Goal: Obtain resource: Download file/media

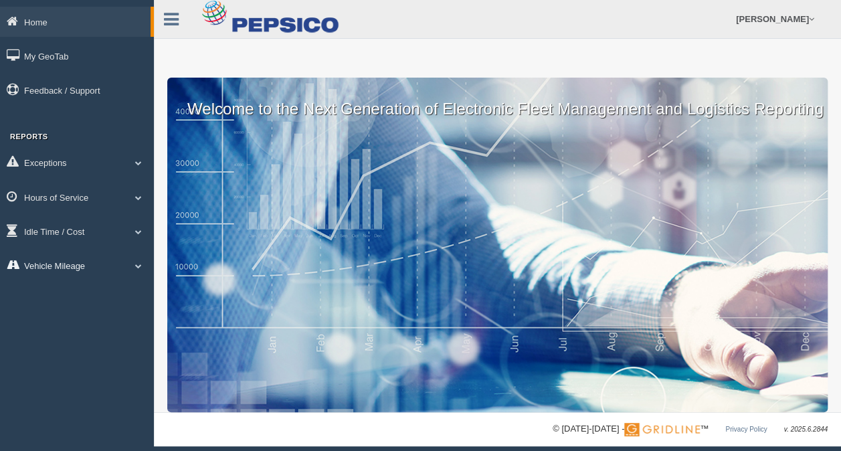
click at [92, 262] on link "Vehicle Mileage" at bounding box center [77, 265] width 154 height 30
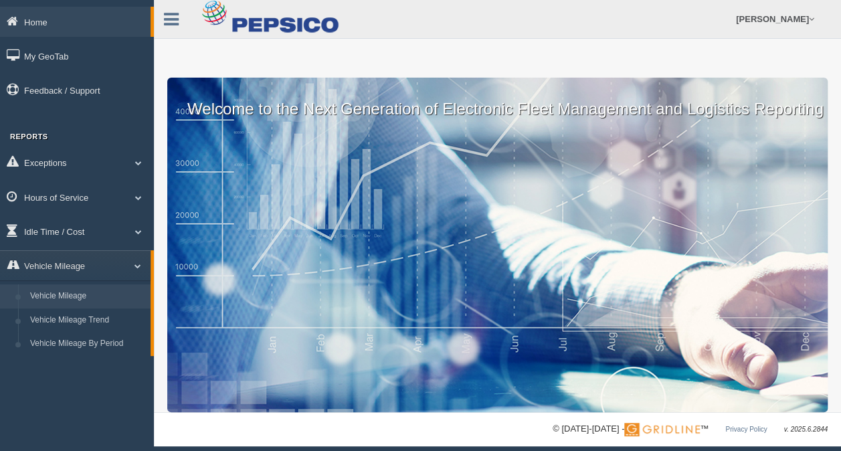
click at [56, 300] on link "Vehicle Mileage" at bounding box center [87, 296] width 126 height 24
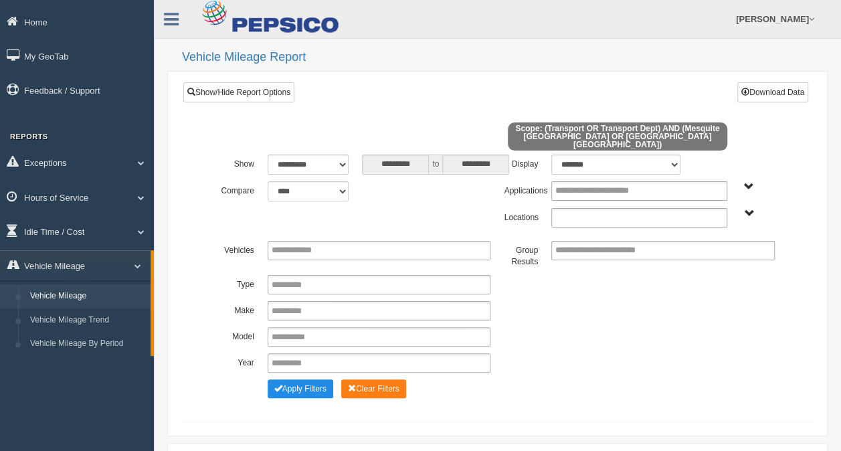
click at [603, 209] on input "text" at bounding box center [601, 217] width 92 height 17
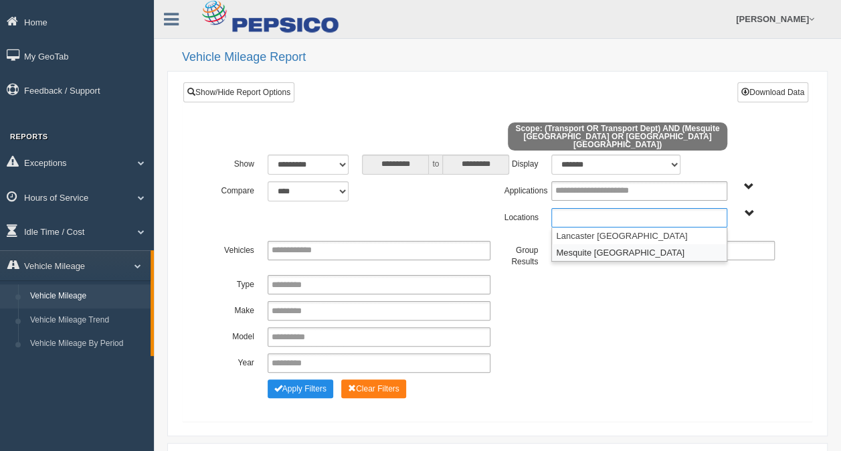
click at [587, 244] on li "Mesquite TX" at bounding box center [639, 252] width 175 height 17
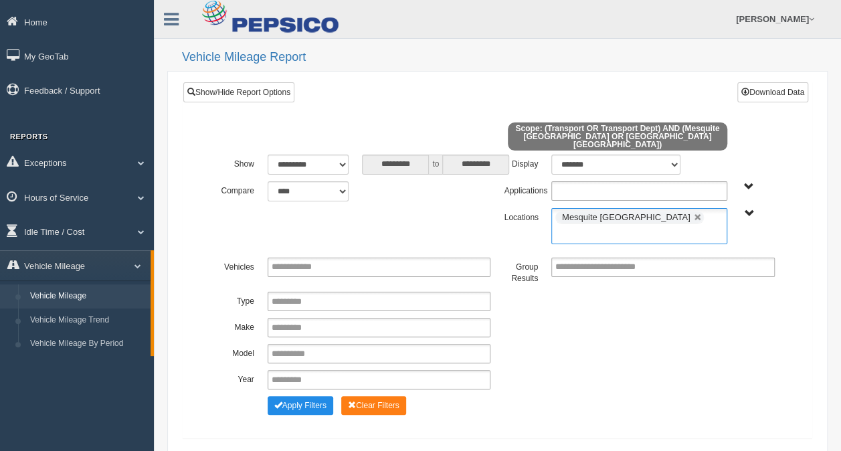
click at [602, 183] on input "text" at bounding box center [606, 191] width 102 height 17
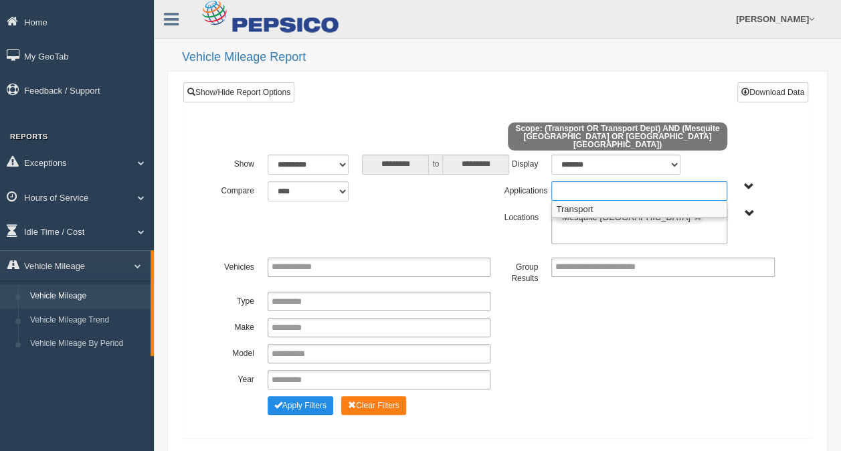
click at [590, 201] on li "Transport" at bounding box center [639, 209] width 175 height 17
click at [316, 396] on button "Apply Filters" at bounding box center [301, 405] width 66 height 19
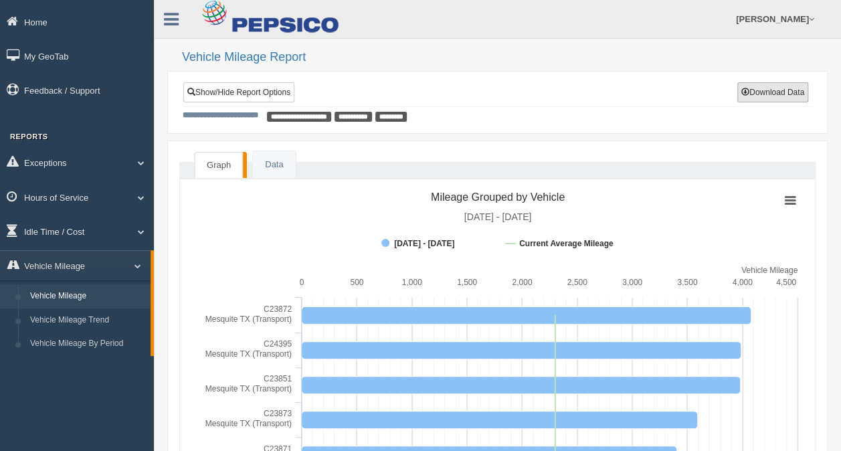
click at [745, 96] on button "Download Data" at bounding box center [772, 92] width 71 height 20
